Goal: Information Seeking & Learning: Learn about a topic

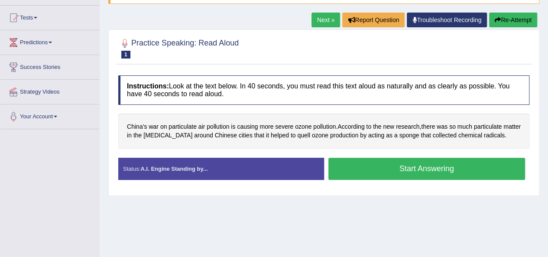
scroll to position [198, 0]
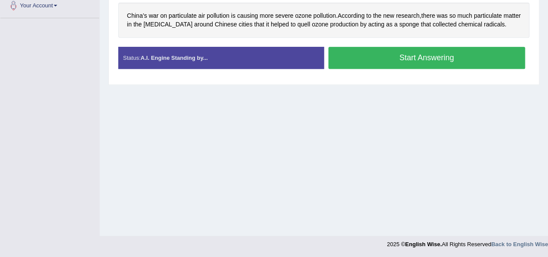
click at [434, 140] on div "Home Practice Speaking: Read Aloud Ozone Pollution * Remember to use the device…" at bounding box center [324, 18] width 448 height 433
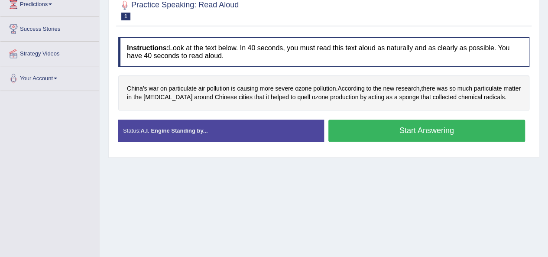
scroll to position [111, 0]
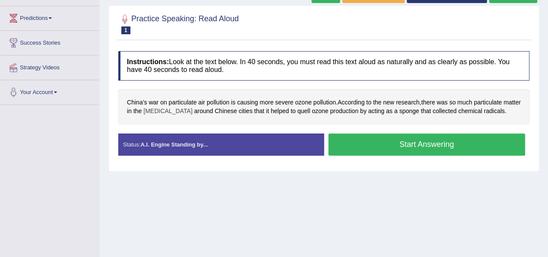
click at [166, 107] on span "smog" at bounding box center [167, 111] width 49 height 9
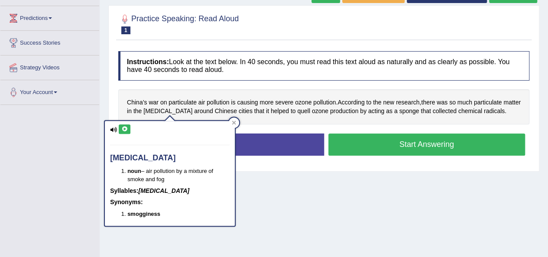
click at [123, 130] on icon at bounding box center [124, 129] width 6 height 5
click at [106, 103] on div "Home Practice Speaking: Read Aloud Ozone Pollution * Remember to use the device…" at bounding box center [324, 105] width 448 height 433
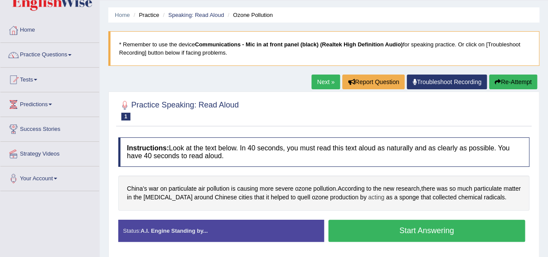
scroll to position [0, 0]
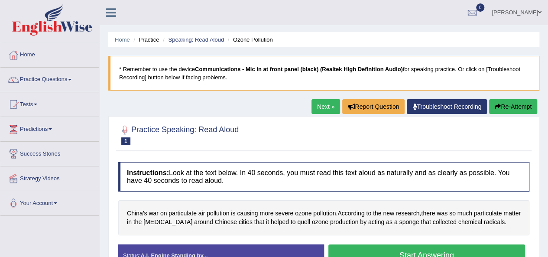
click at [324, 105] on link "Next »" at bounding box center [326, 106] width 29 height 15
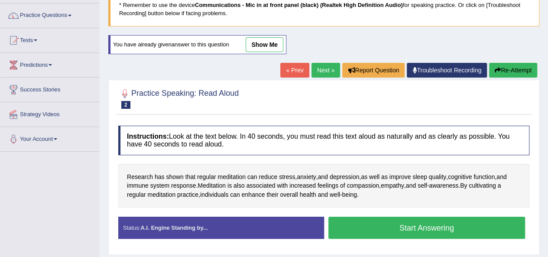
click at [265, 39] on link "show me" at bounding box center [265, 44] width 38 height 15
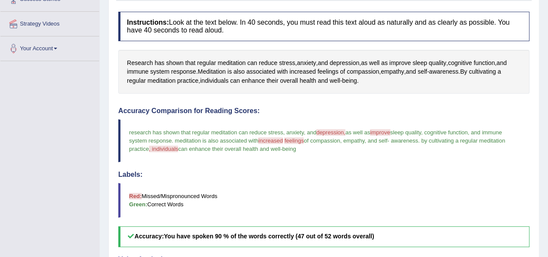
scroll to position [151, 0]
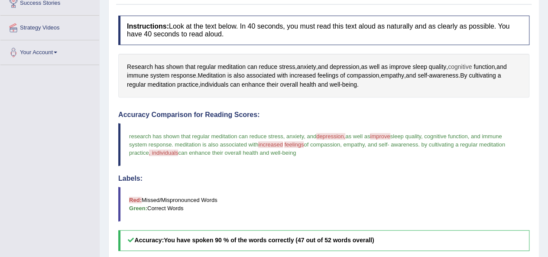
click at [464, 65] on span "cognitive" at bounding box center [460, 66] width 24 height 9
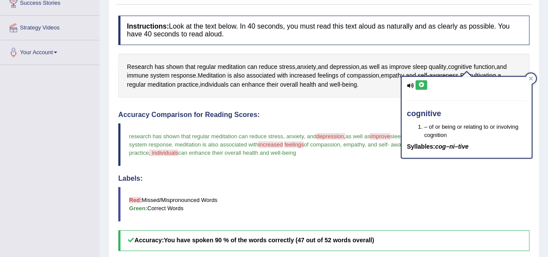
click at [420, 85] on icon at bounding box center [421, 84] width 6 height 5
click at [444, 50] on div "Instructions: Look at the text below. In 40 seconds, you must read this text al…" at bounding box center [324, 211] width 416 height 401
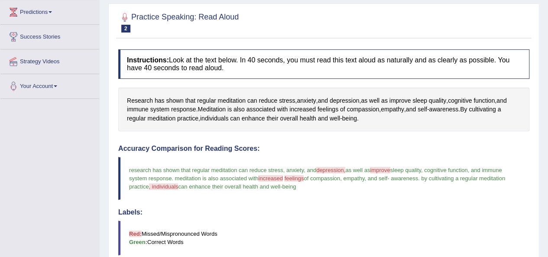
scroll to position [76, 0]
